Goal: Information Seeking & Learning: Check status

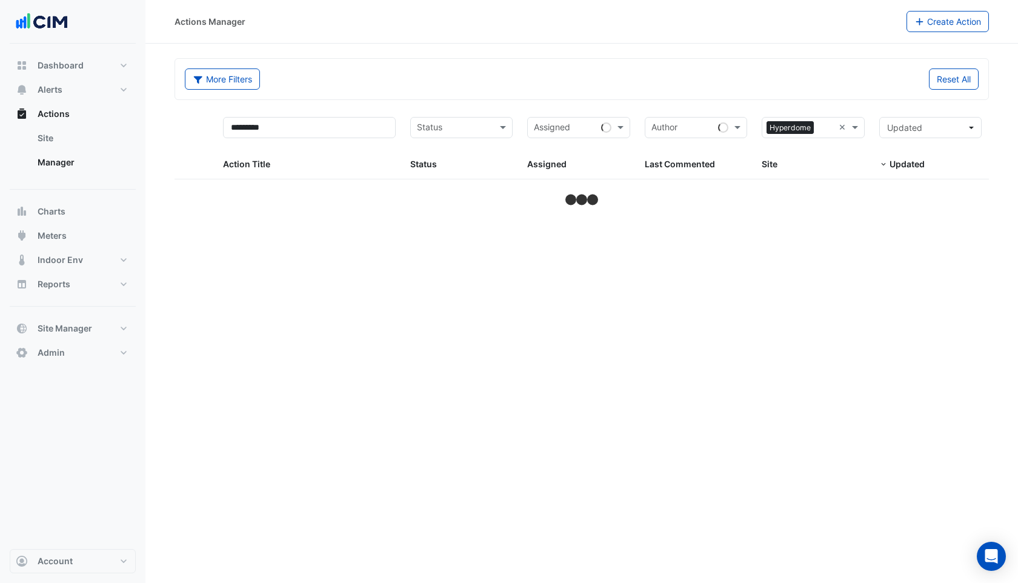
select select "***"
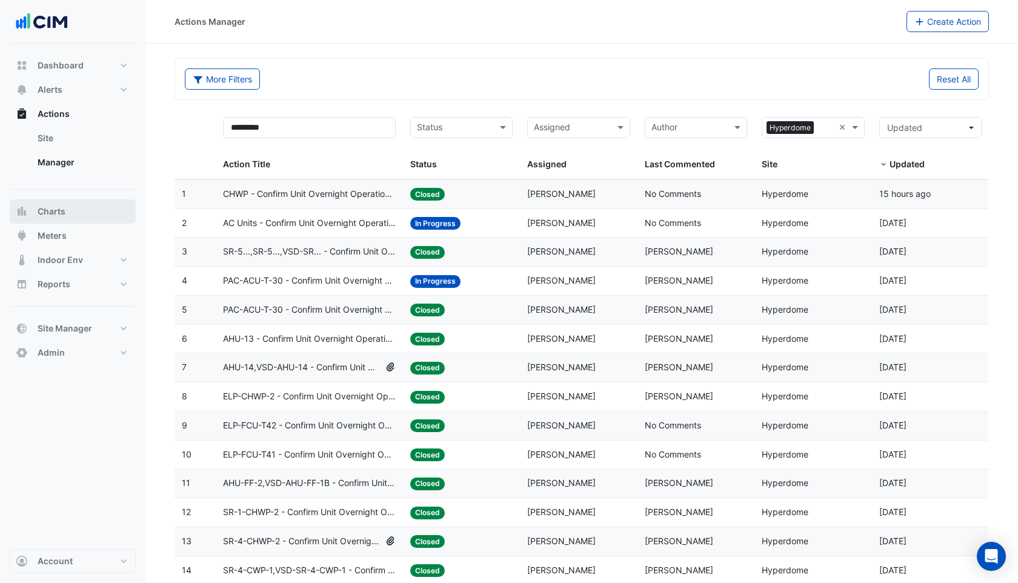
click at [58, 211] on span "Charts" at bounding box center [52, 211] width 28 height 12
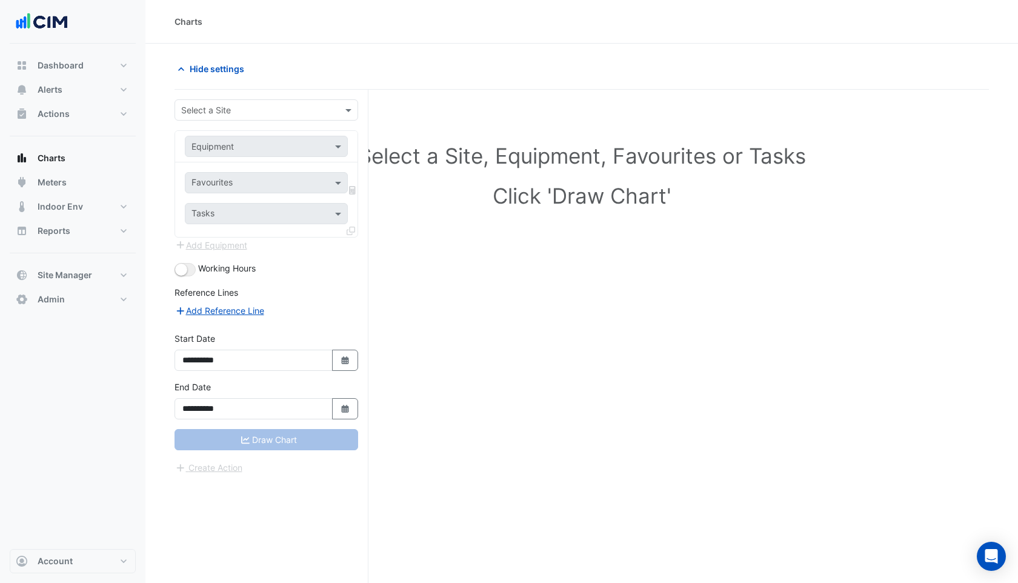
click at [218, 107] on input "text" at bounding box center [254, 110] width 146 height 13
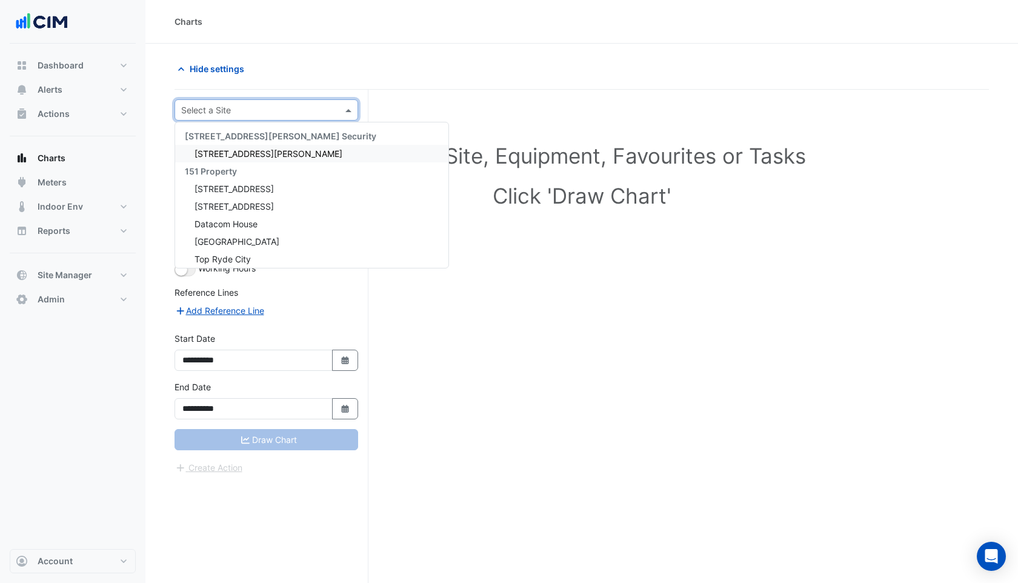
click at [226, 115] on input "text" at bounding box center [254, 110] width 146 height 13
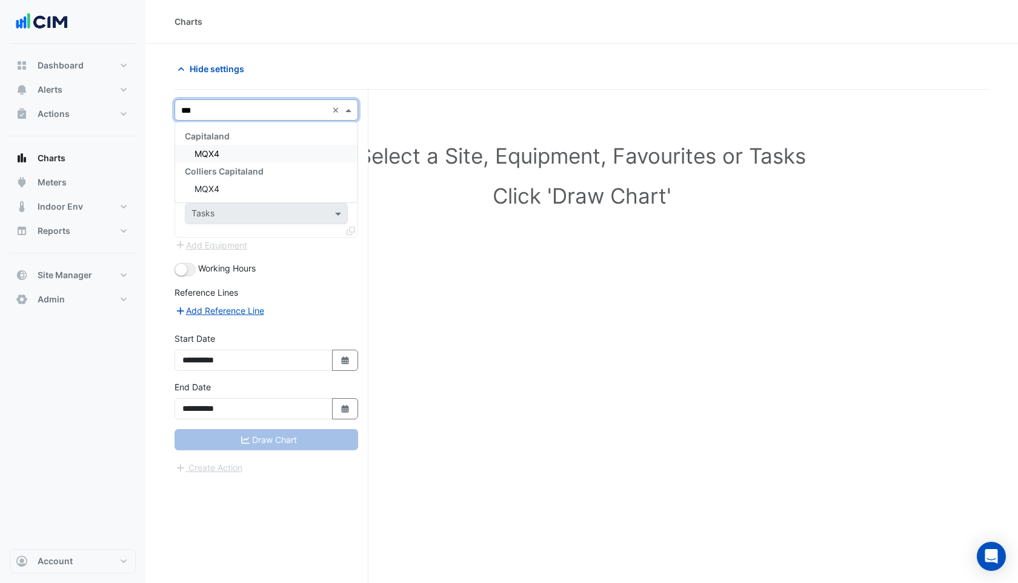
type input "****"
click at [206, 148] on span "MQX4" at bounding box center [206, 153] width 25 height 10
click at [206, 147] on input "text" at bounding box center [253, 147] width 125 height 13
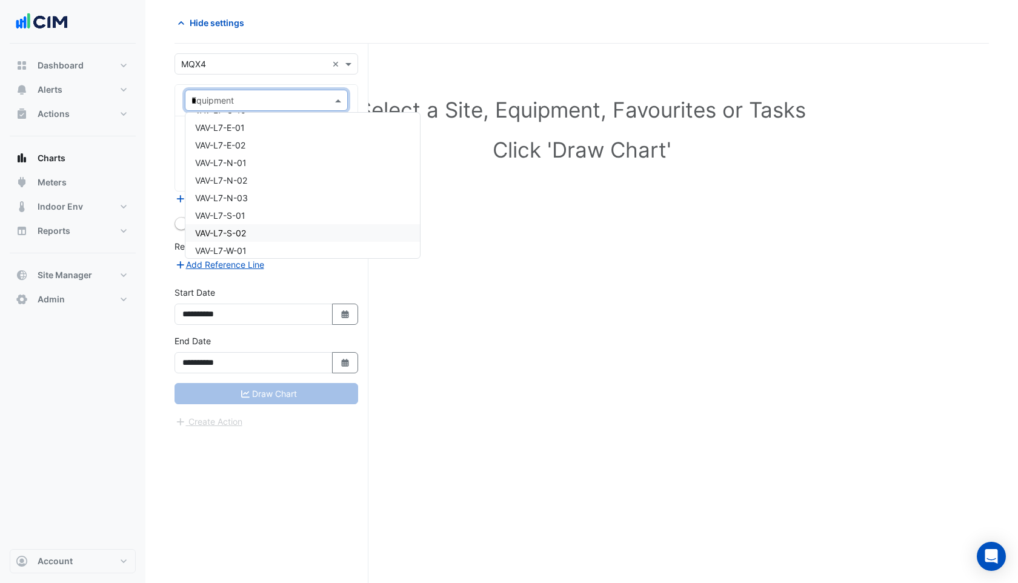
scroll to position [2774, 0]
type input "**"
click at [226, 147] on span "CH-B1-01" at bounding box center [214, 144] width 39 height 10
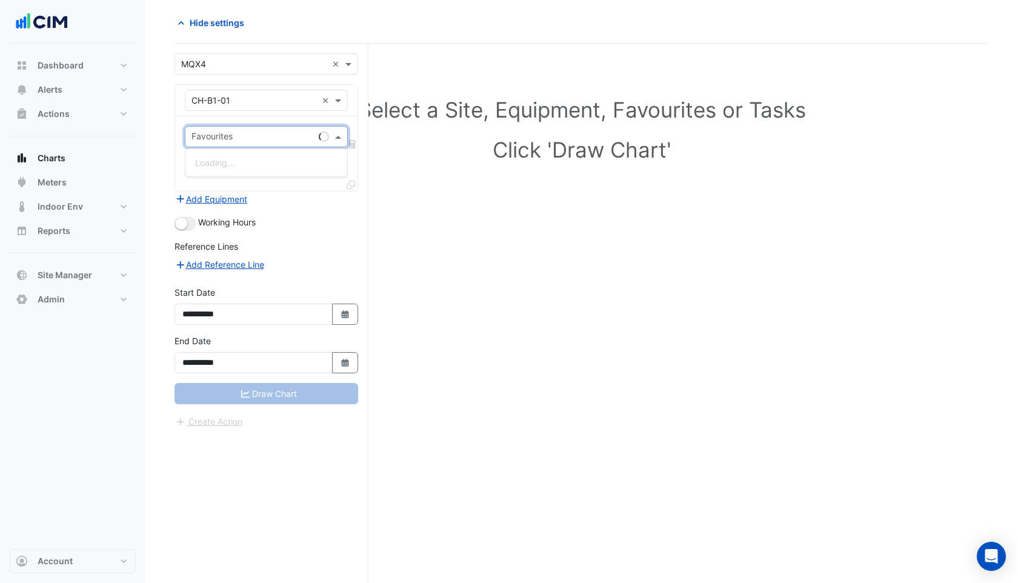
click at [226, 141] on input "text" at bounding box center [252, 137] width 122 height 13
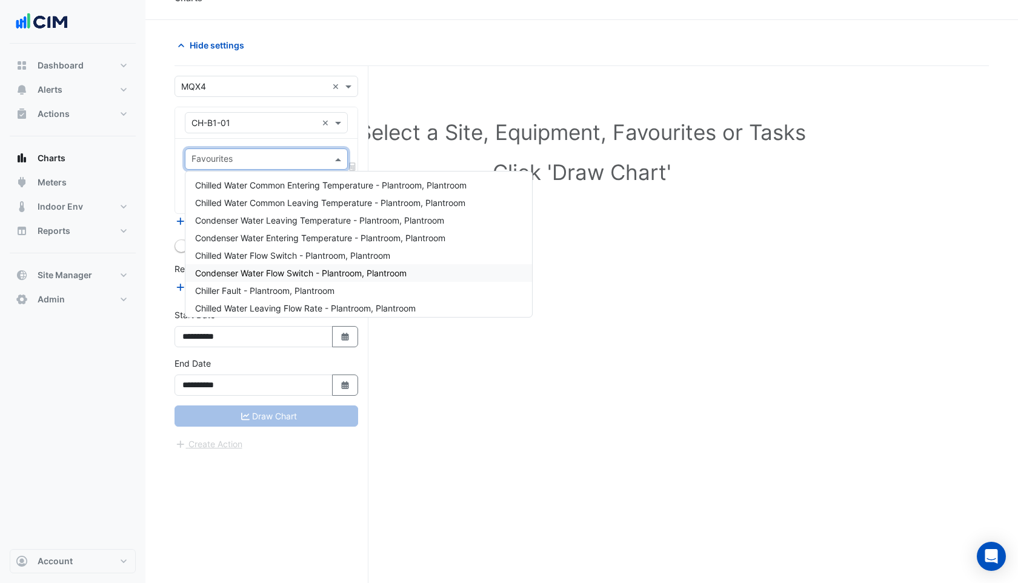
scroll to position [16, 0]
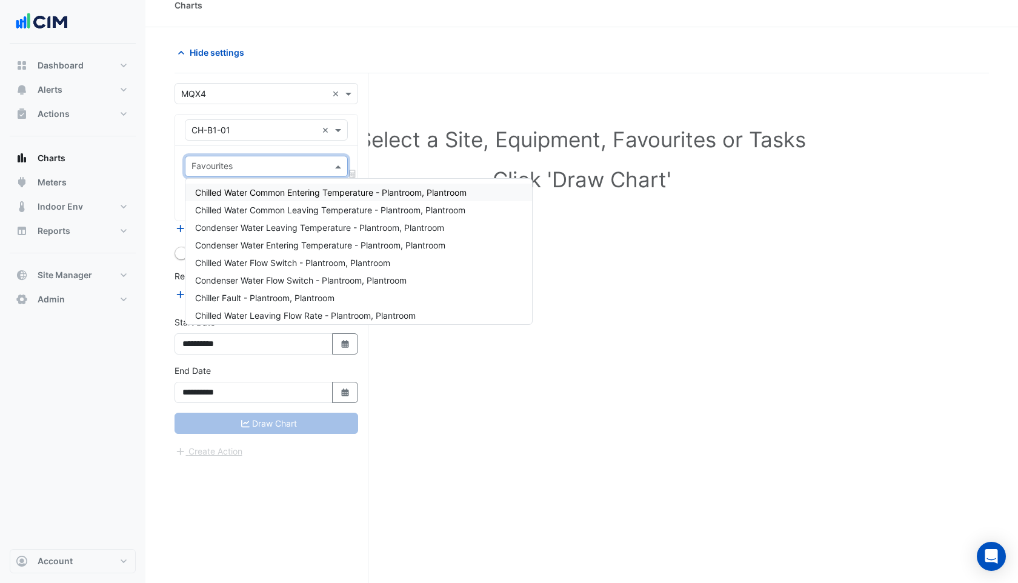
click at [288, 191] on span "Chilled Water Common Entering Temperature - Plantroom, Plantroom" at bounding box center [330, 192] width 271 height 10
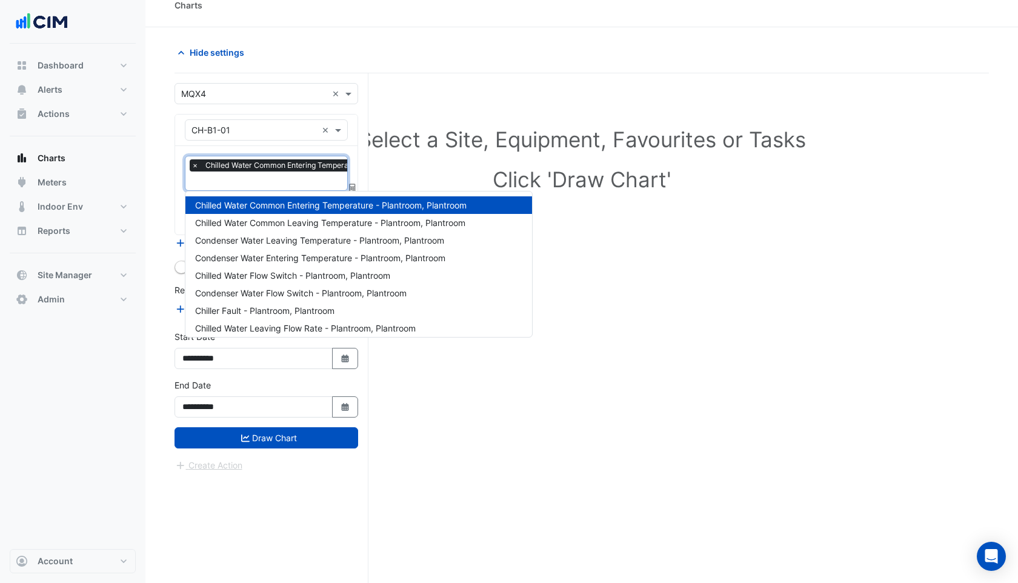
click at [260, 182] on input "text" at bounding box center [320, 182] width 259 height 13
click at [260, 224] on span "Chilled Water Common Leaving Temperature - Plantroom, Plantroom" at bounding box center [330, 222] width 270 height 10
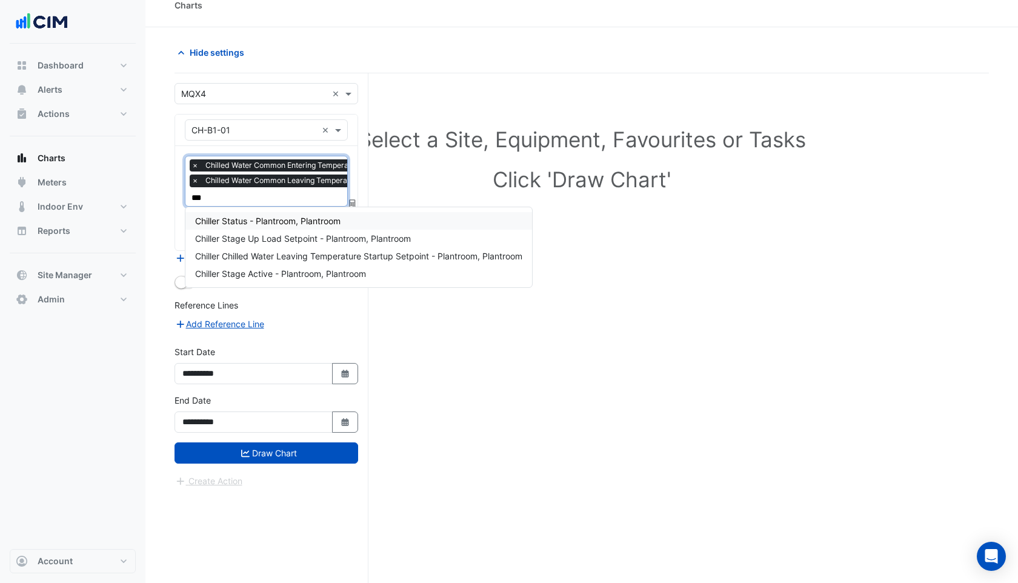
type input "****"
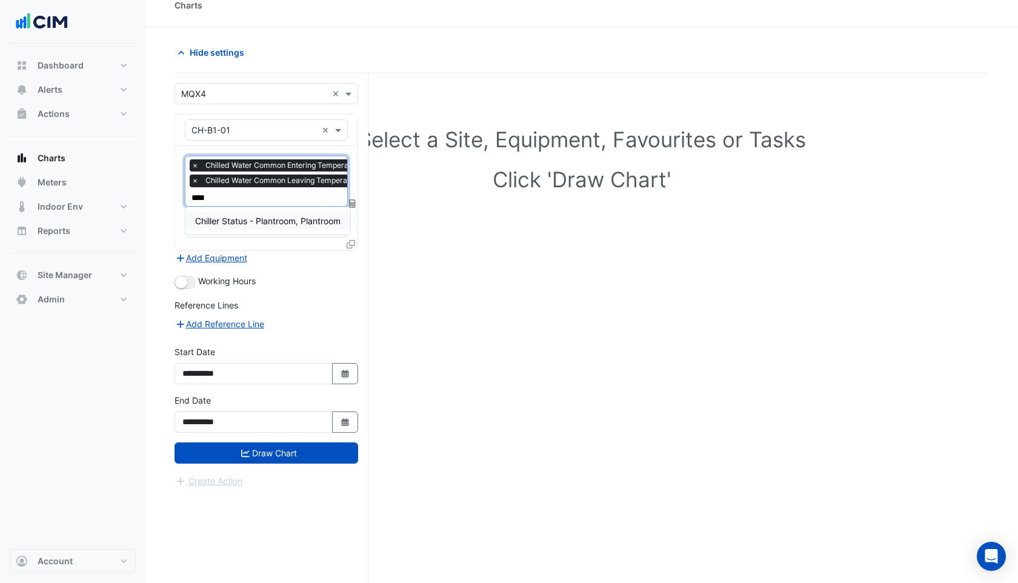
click at [237, 219] on span "Chiller Status - Plantroom, Plantroom" at bounding box center [267, 221] width 145 height 10
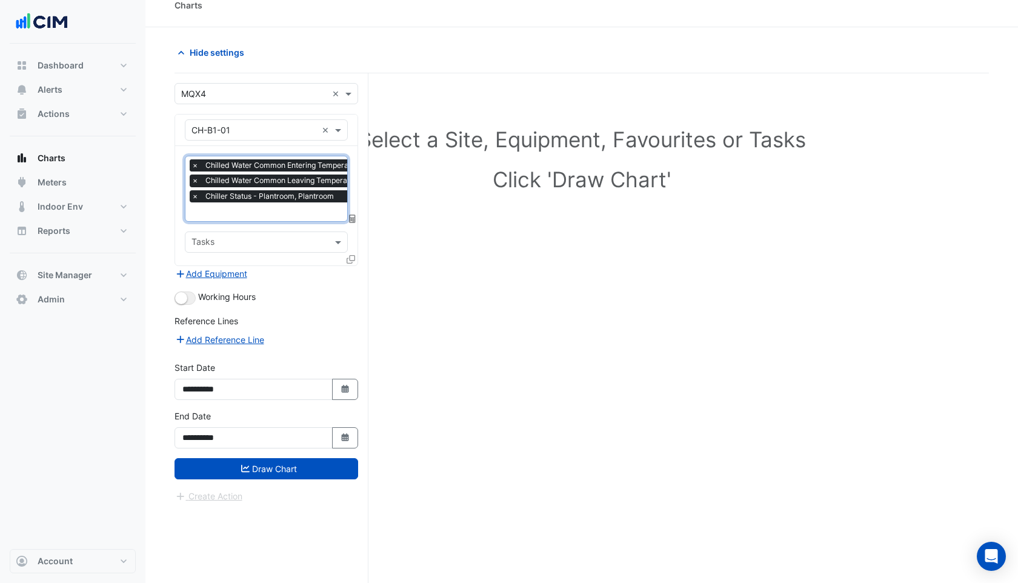
click at [196, 164] on span "×" at bounding box center [195, 165] width 11 height 12
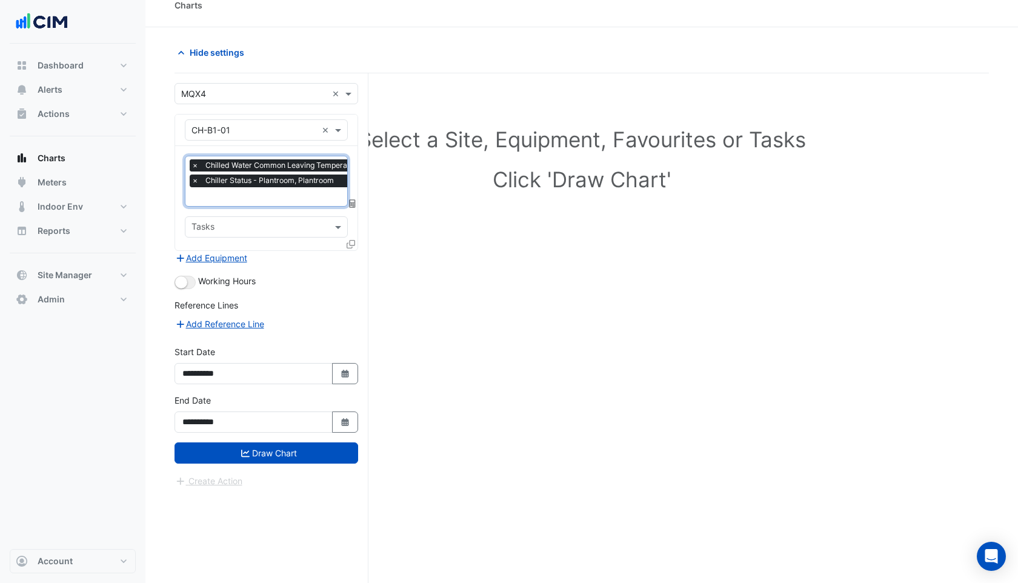
click at [197, 164] on span "×" at bounding box center [195, 165] width 11 height 12
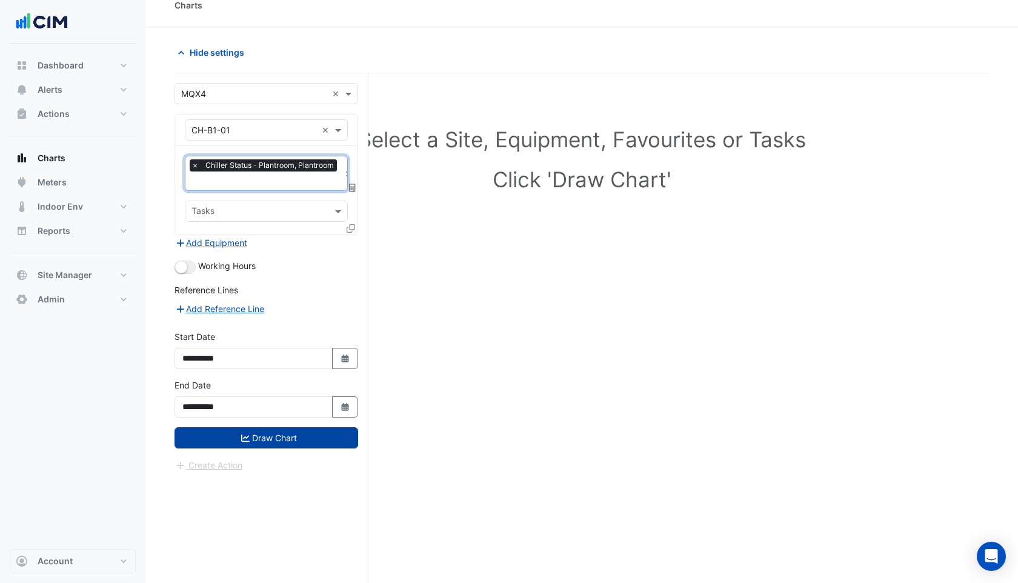
click at [265, 437] on button "Draw Chart" at bounding box center [266, 437] width 184 height 21
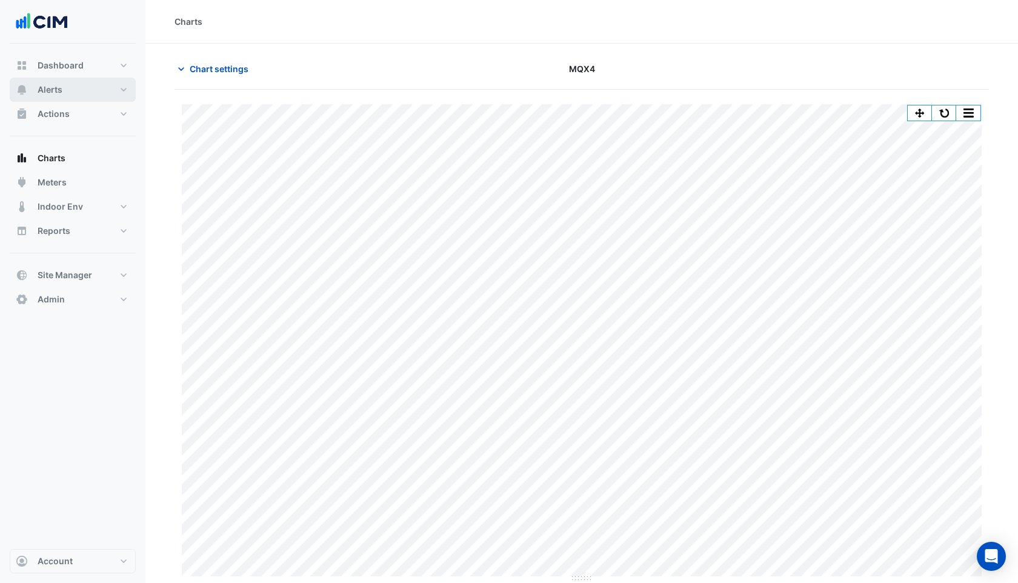
click at [53, 86] on span "Alerts" at bounding box center [50, 90] width 25 height 12
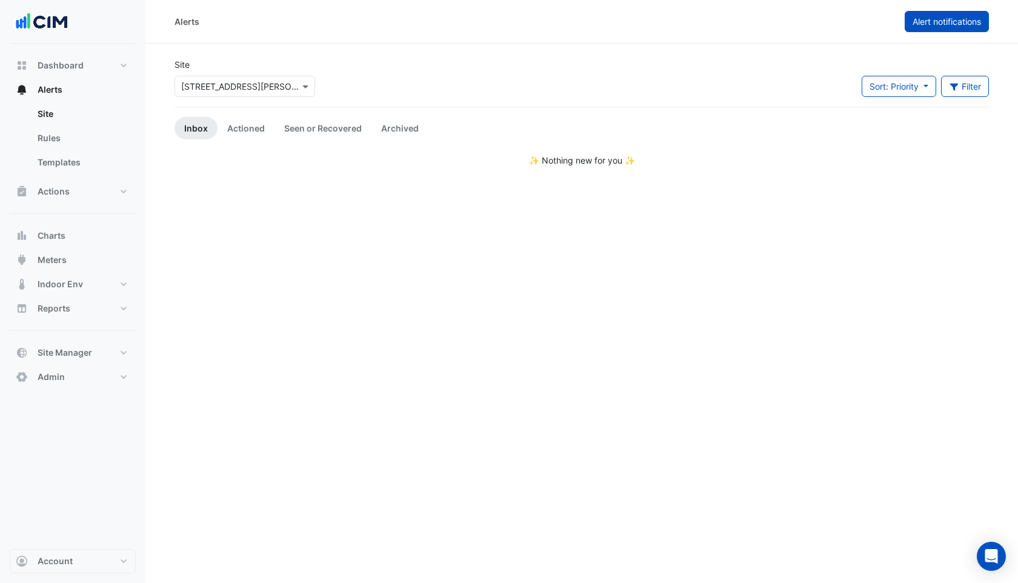
click at [939, 24] on span "Alert notifications" at bounding box center [946, 21] width 68 height 10
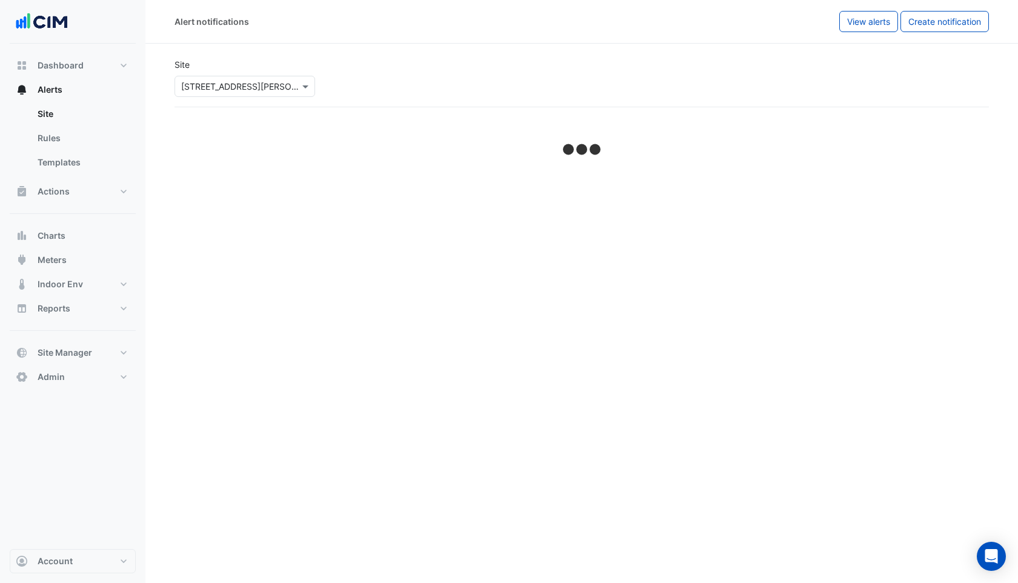
click at [236, 81] on input "text" at bounding box center [232, 87] width 103 height 13
select select "******"
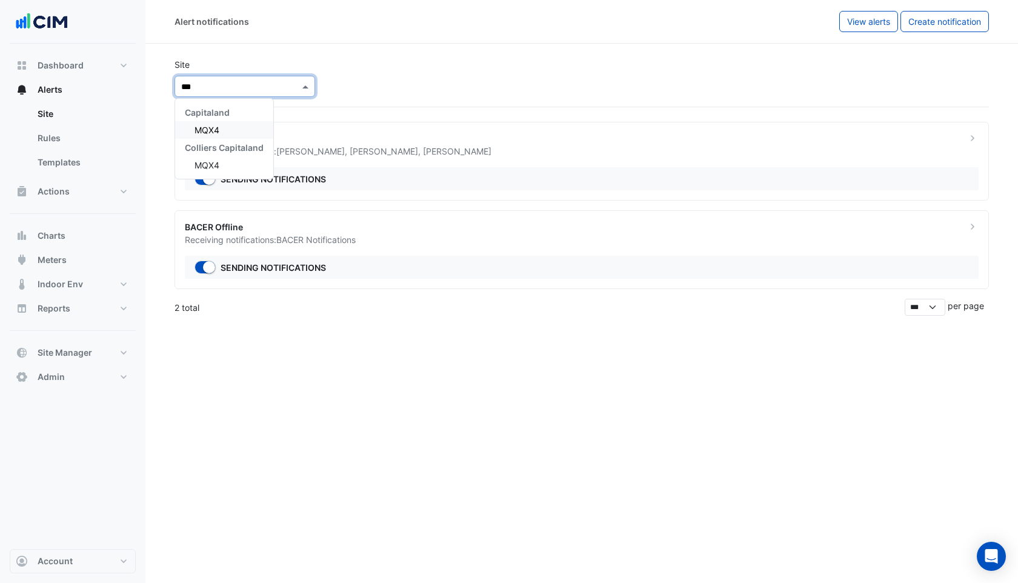
type input "****"
click at [219, 126] on div "MQX4" at bounding box center [224, 130] width 98 height 18
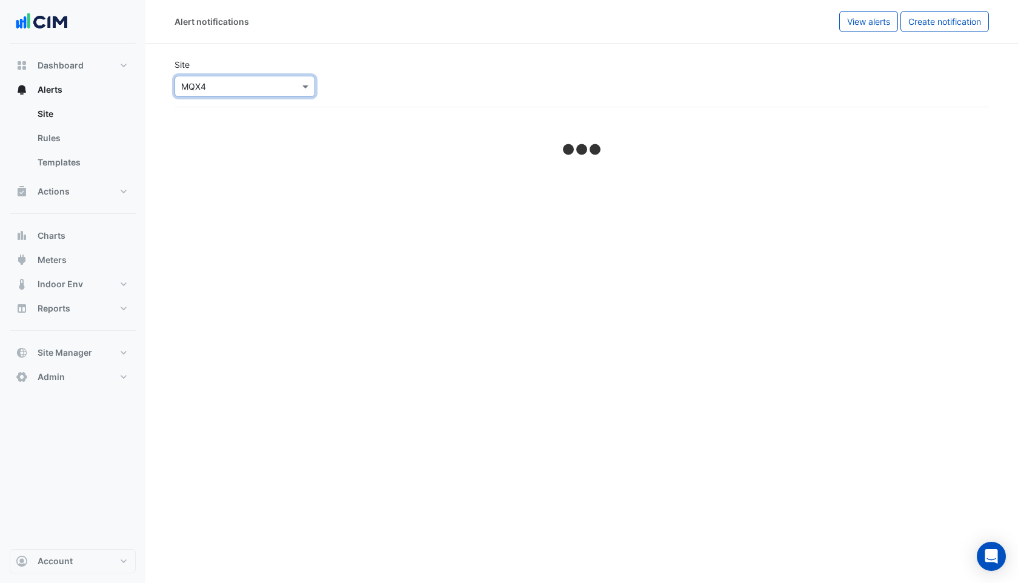
select select "******"
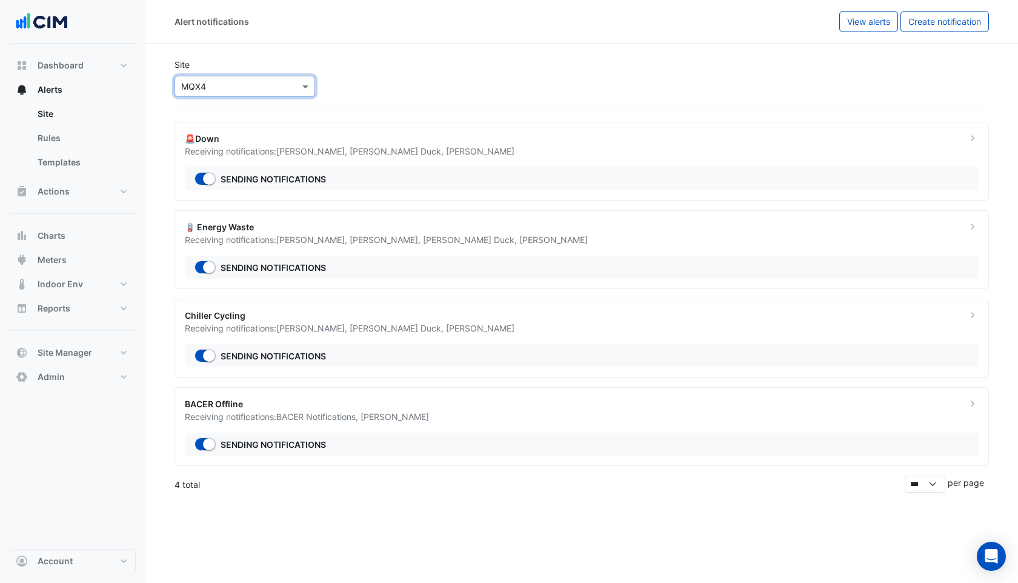
click at [407, 158] on div "🚨Down Receiving notifications: [PERSON_NAME] , [PERSON_NAME] Duck , [PERSON_NAM…" at bounding box center [581, 161] width 814 height 79
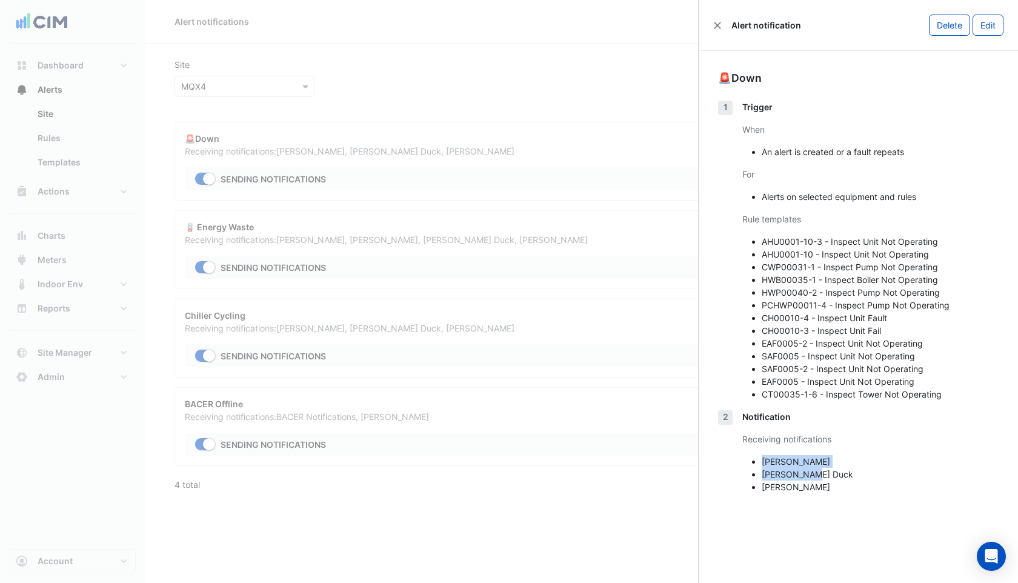
drag, startPoint x: 763, startPoint y: 463, endPoint x: 835, endPoint y: 473, distance: 72.7
click at [835, 473] on ul "[PERSON_NAME] [PERSON_NAME] [PERSON_NAME]" at bounding box center [870, 474] width 256 height 38
click at [827, 470] on li "[PERSON_NAME] Duck" at bounding box center [879, 474] width 237 height 13
drag, startPoint x: 766, startPoint y: 469, endPoint x: 798, endPoint y: 469, distance: 32.7
click at [798, 469] on li "[PERSON_NAME] Duck" at bounding box center [879, 474] width 237 height 13
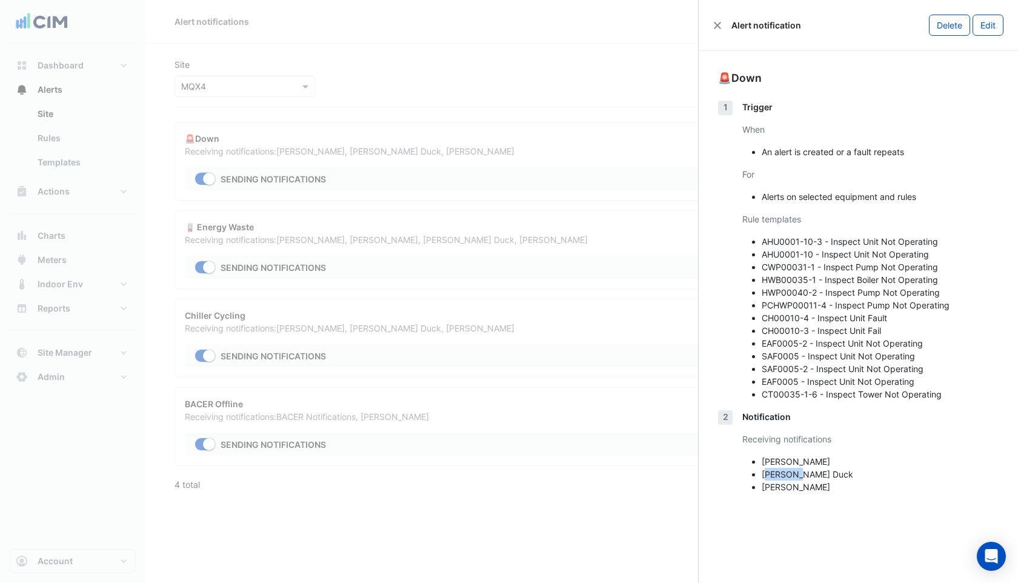
drag, startPoint x: 763, startPoint y: 488, endPoint x: 858, endPoint y: 488, distance: 94.5
click at [858, 488] on li "[PERSON_NAME]" at bounding box center [879, 486] width 237 height 13
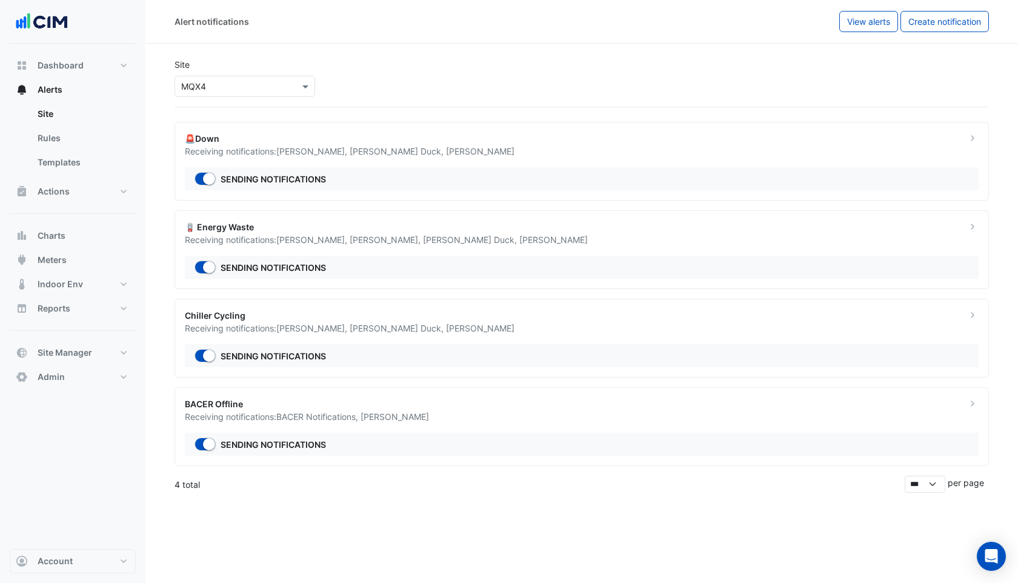
click at [463, 245] on ngb-offcanvas-backdrop at bounding box center [509, 291] width 1018 height 583
click at [459, 243] on span "[PERSON_NAME] Duck ," at bounding box center [471, 239] width 96 height 10
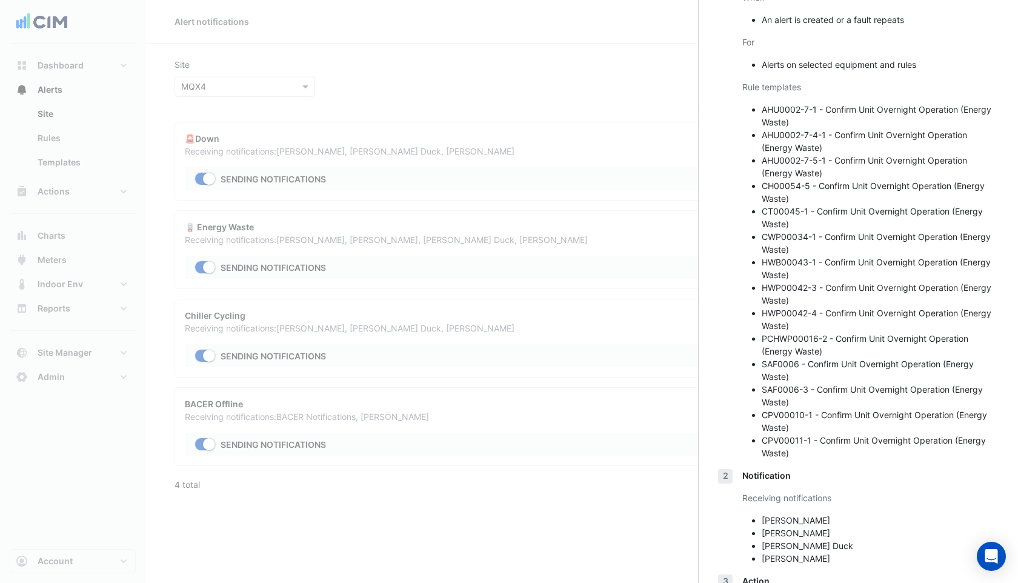
scroll to position [150, 0]
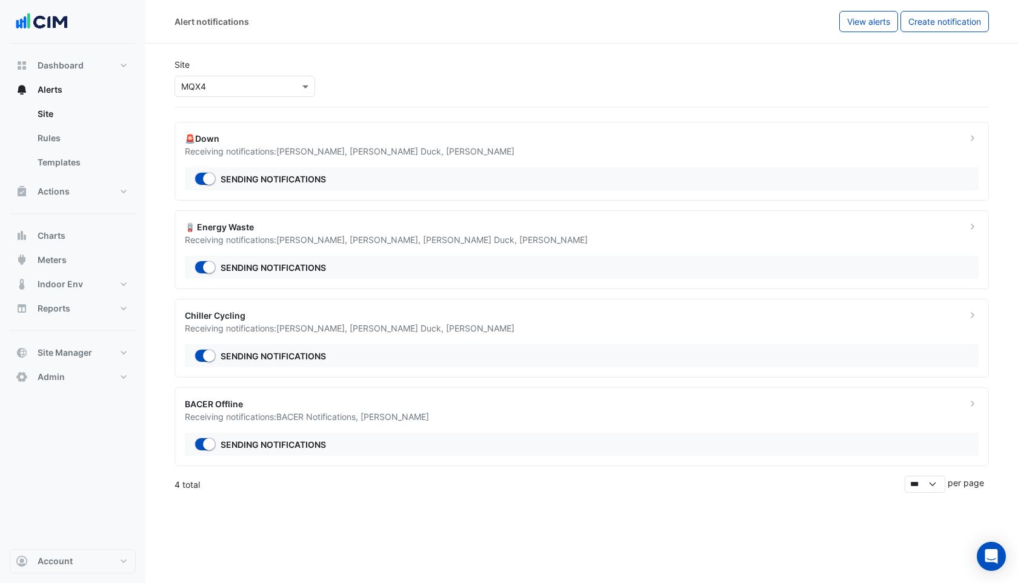
click at [464, 505] on ngb-offcanvas-backdrop at bounding box center [509, 291] width 1018 height 583
click at [420, 317] on div "Chiller Cycling" at bounding box center [568, 315] width 767 height 13
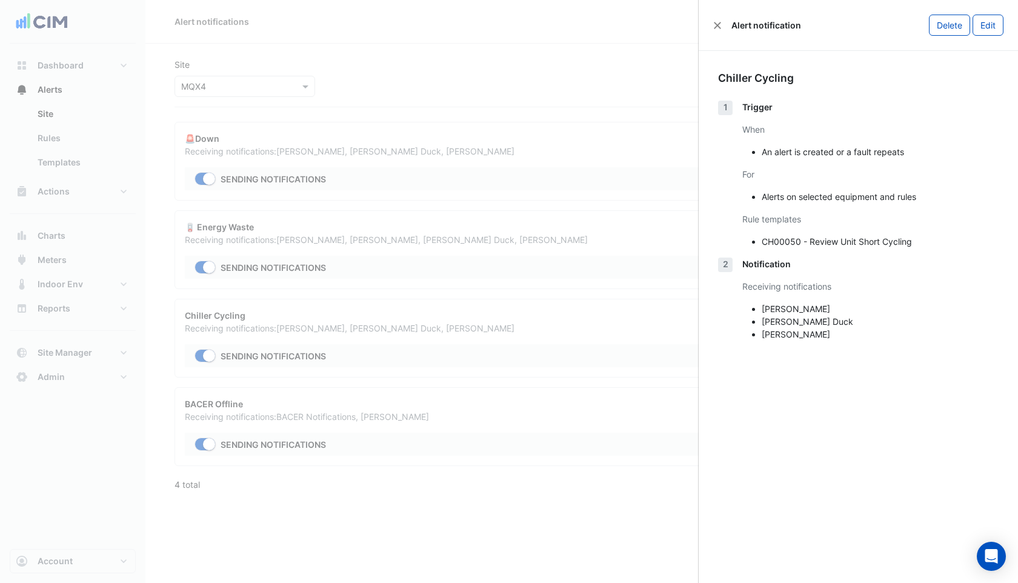
drag, startPoint x: 761, startPoint y: 310, endPoint x: 859, endPoint y: 314, distance: 98.2
click at [859, 314] on li "[PERSON_NAME]" at bounding box center [879, 308] width 237 height 13
drag, startPoint x: 763, startPoint y: 324, endPoint x: 825, endPoint y: 324, distance: 61.8
click at [825, 324] on li "[PERSON_NAME] Duck" at bounding box center [879, 321] width 237 height 13
drag, startPoint x: 760, startPoint y: 336, endPoint x: 887, endPoint y: 345, distance: 126.9
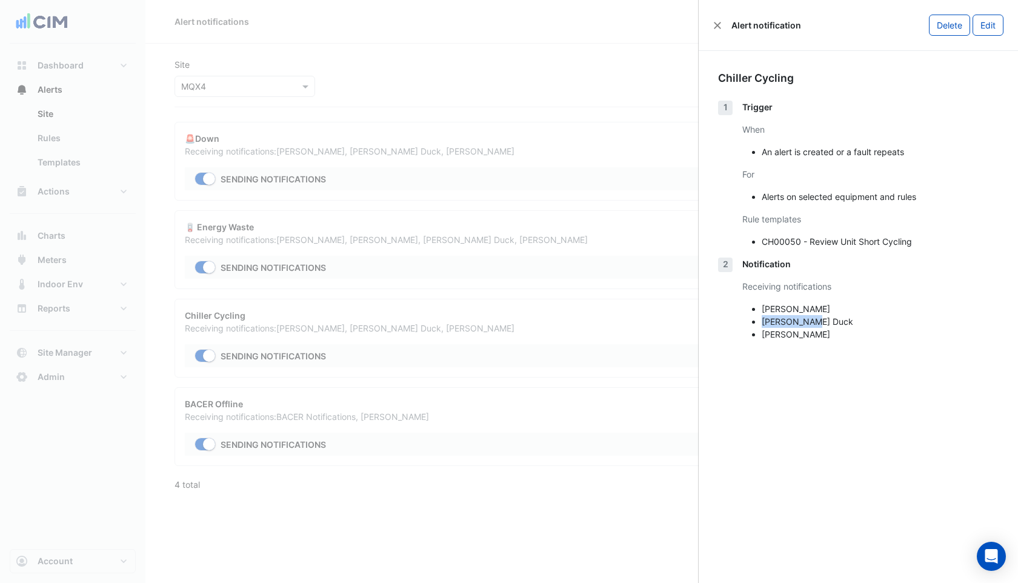
click at [887, 345] on div "Notification Receiving notifications [PERSON_NAME] [PERSON_NAME] Duck [PERSON_N…" at bounding box center [870, 303] width 256 height 93
click at [990, 30] on button "Edit" at bounding box center [987, 25] width 31 height 21
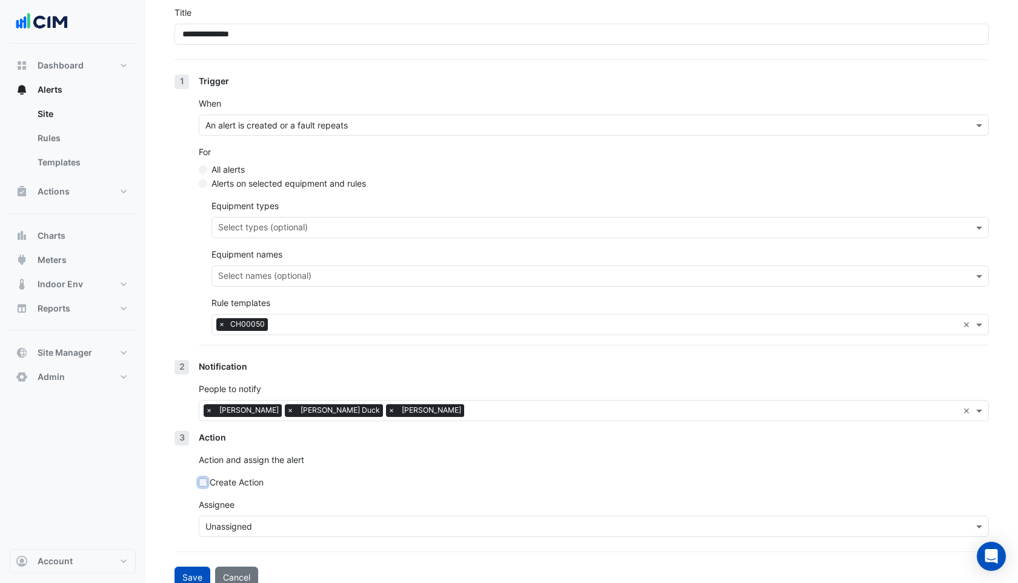
scroll to position [115, 0]
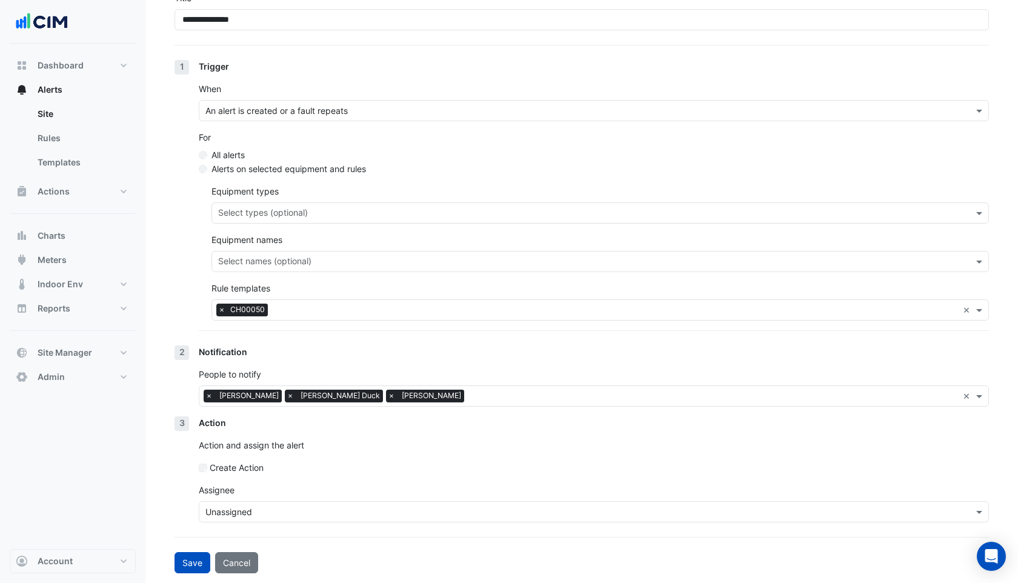
click at [280, 511] on input "text" at bounding box center [581, 512] width 752 height 13
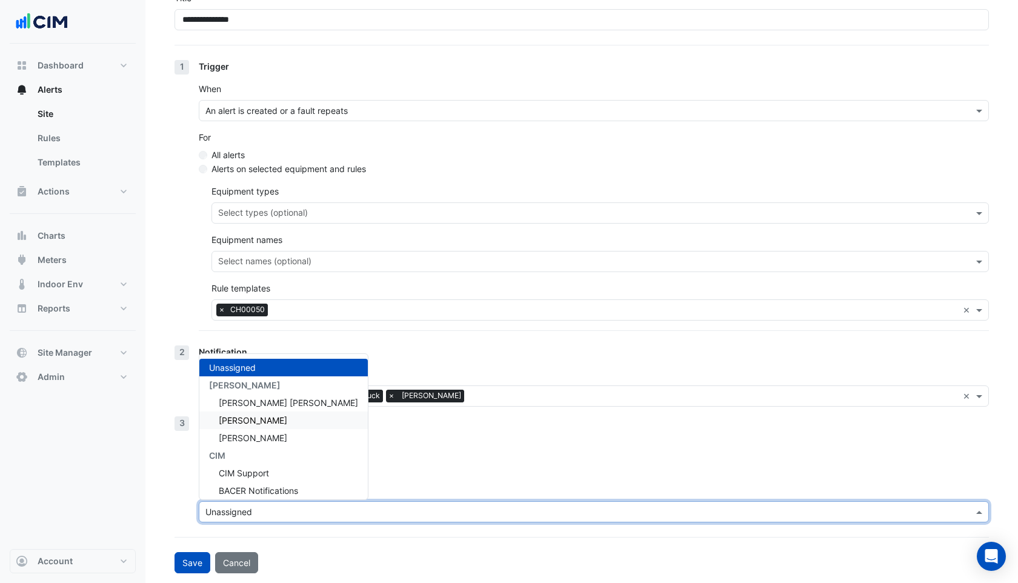
click at [271, 418] on span "[PERSON_NAME]" at bounding box center [253, 420] width 68 height 10
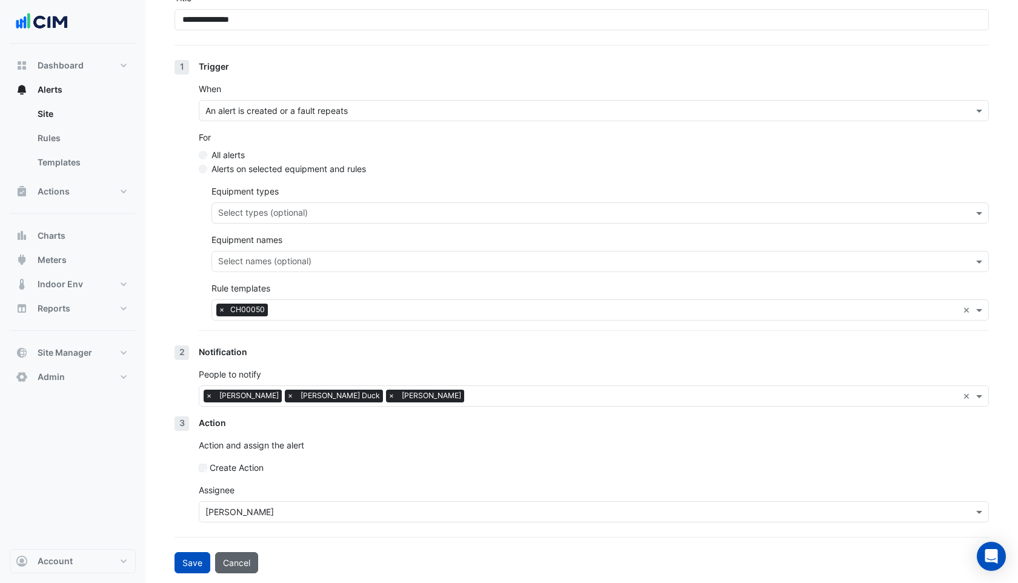
click at [244, 557] on button "Cancel" at bounding box center [236, 562] width 43 height 21
select select "******"
